Goal: Task Accomplishment & Management: Complete application form

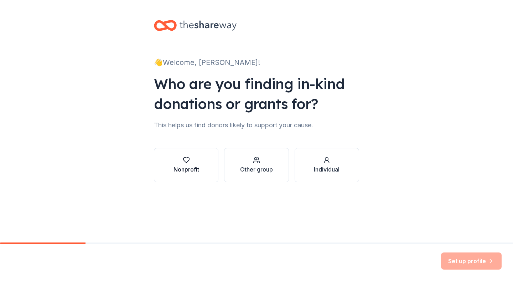
click at [186, 178] on button "Nonprofit" at bounding box center [186, 165] width 65 height 34
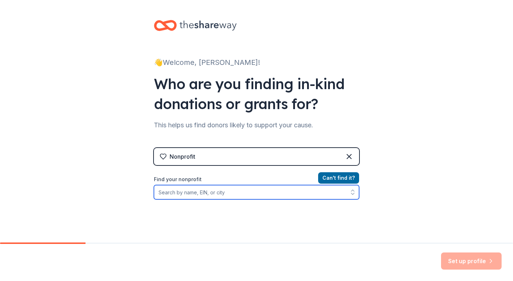
click at [231, 194] on input "Find your nonprofit" at bounding box center [256, 192] width 205 height 14
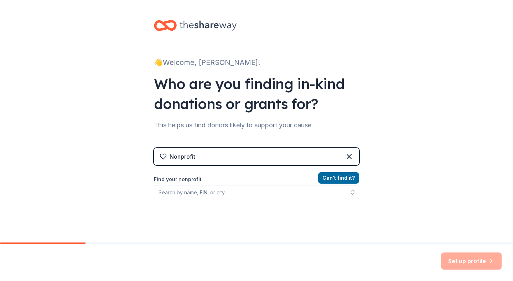
click at [236, 159] on div "Nonprofit" at bounding box center [256, 156] width 205 height 17
click at [359, 152] on div "Nonprofit" at bounding box center [256, 156] width 205 height 17
click at [350, 156] on icon at bounding box center [349, 156] width 9 height 9
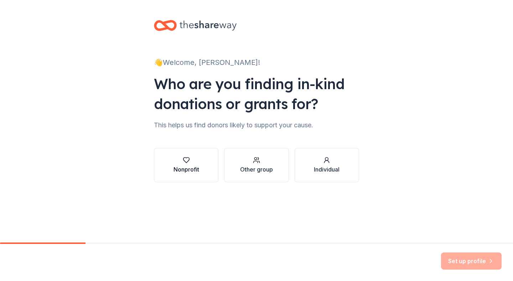
click at [188, 174] on button "Nonprofit" at bounding box center [186, 165] width 65 height 34
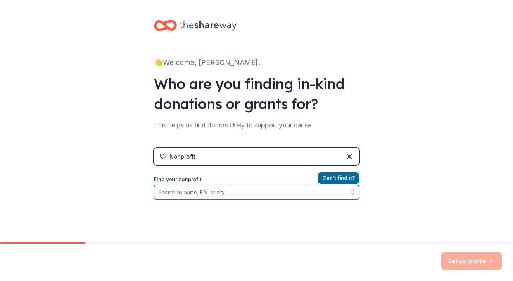
click at [202, 195] on input "Find your nonprofit" at bounding box center [256, 192] width 205 height 14
type input "Fed Tech Ope"
click at [225, 192] on input "Fed Tech Ope" at bounding box center [256, 192] width 205 height 14
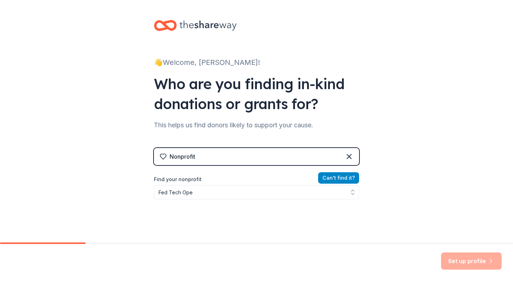
click at [337, 179] on button "Can ' t find it?" at bounding box center [338, 177] width 41 height 11
click at [351, 180] on button "Can ' t find it?" at bounding box center [338, 177] width 41 height 11
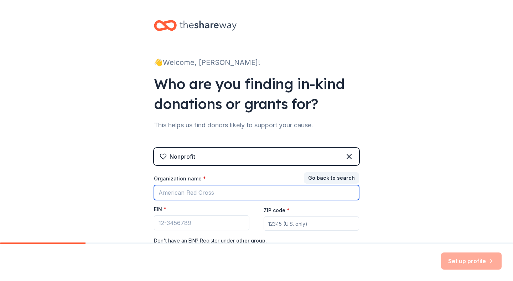
click at [248, 193] on input "Organization name *" at bounding box center [256, 192] width 205 height 15
type input "Federal Technology Charity Open"
